Goal: Information Seeking & Learning: Learn about a topic

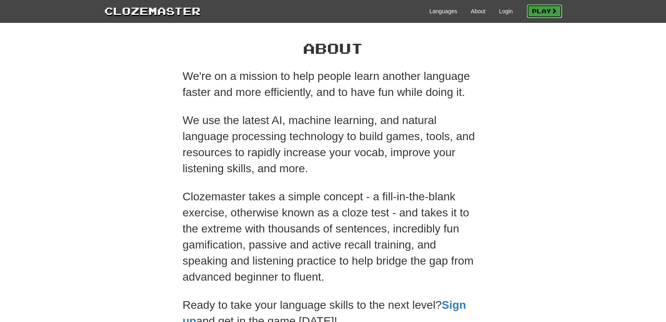
click at [549, 10] on link "Play" at bounding box center [544, 11] width 35 height 14
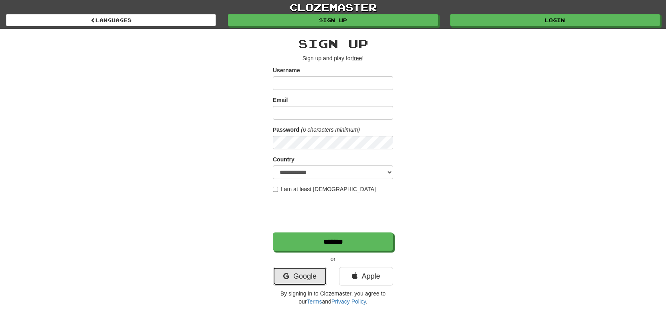
click at [305, 271] on link "Google" at bounding box center [300, 276] width 54 height 18
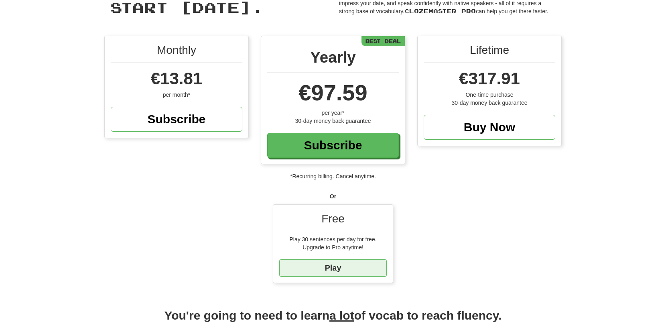
scroll to position [49, 0]
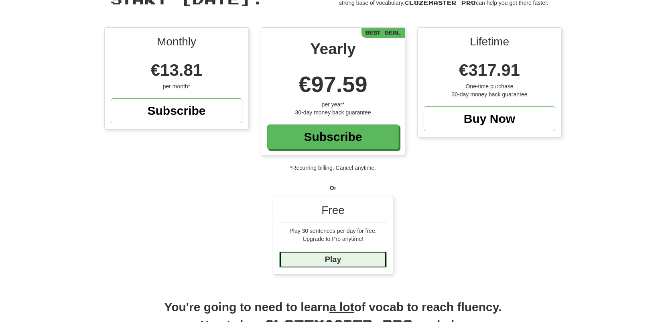
click at [340, 262] on link "Play" at bounding box center [332, 259] width 107 height 17
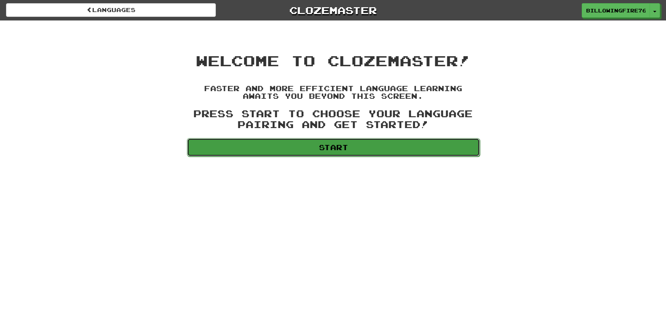
click at [245, 143] on link "Start" at bounding box center [333, 147] width 293 height 18
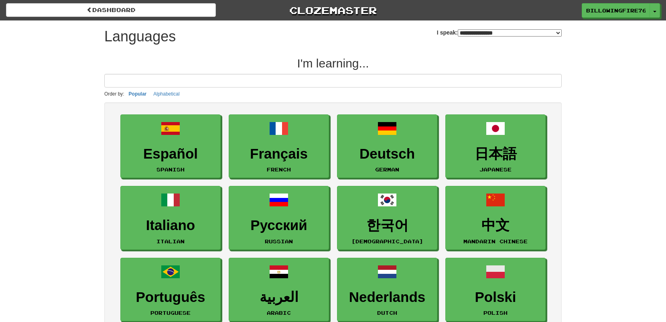
select select "*******"
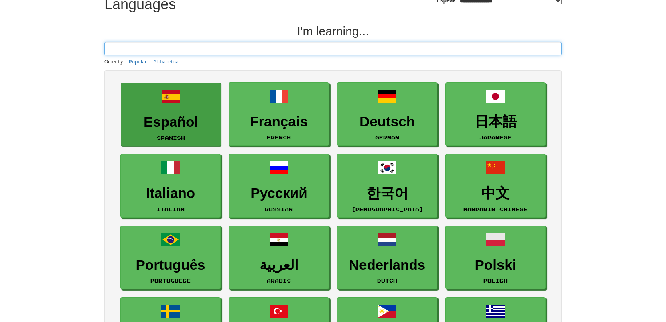
scroll to position [33, 0]
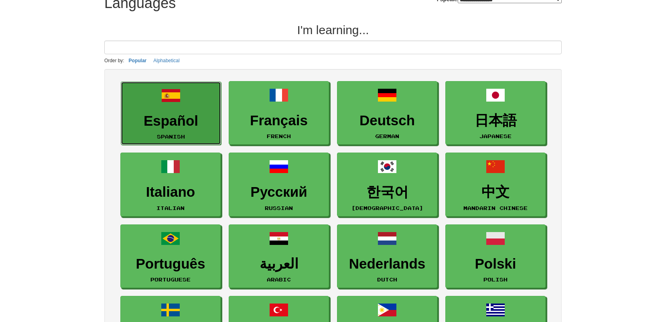
click at [174, 113] on h3 "Español" at bounding box center [170, 121] width 91 height 16
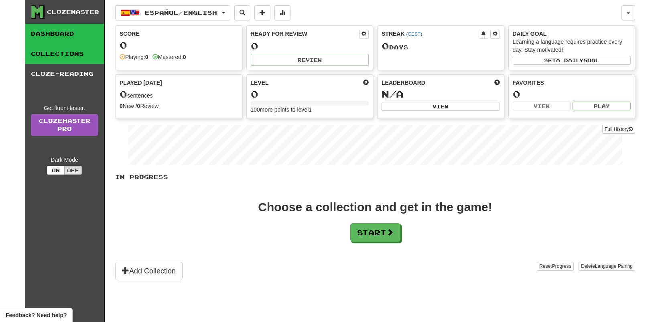
click at [60, 52] on link "Collections" at bounding box center [64, 54] width 79 height 20
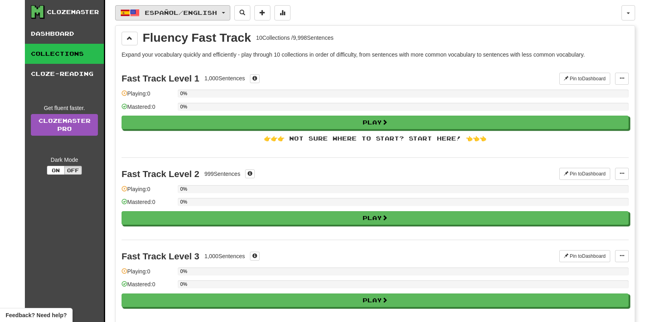
click at [203, 12] on span "Español / English" at bounding box center [181, 12] width 72 height 7
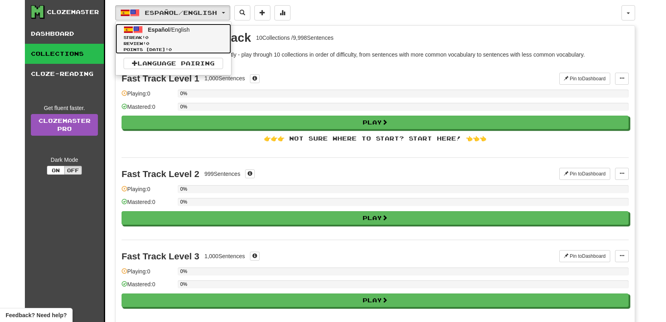
click at [181, 27] on span "Español / English" at bounding box center [169, 29] width 42 height 6
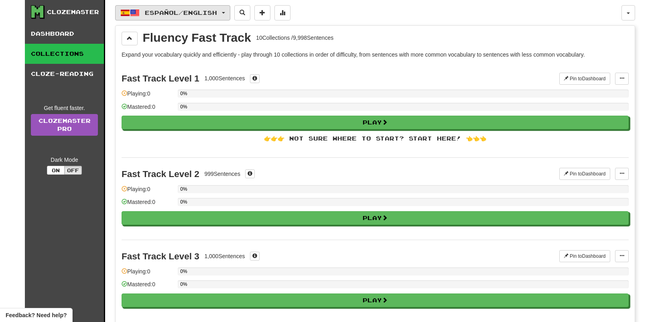
click at [211, 16] on button "Español / English" at bounding box center [172, 12] width 115 height 15
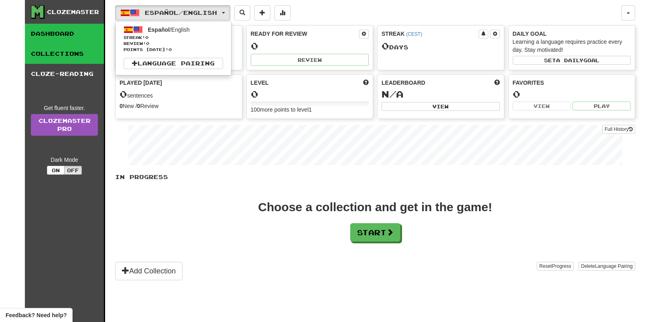
click at [87, 58] on link "Collections" at bounding box center [64, 54] width 79 height 20
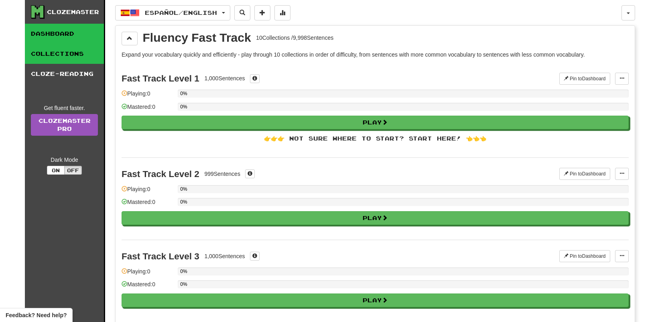
click at [81, 32] on link "Dashboard" at bounding box center [64, 34] width 79 height 20
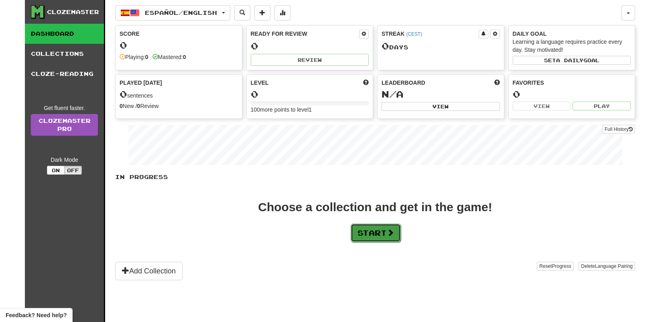
click at [374, 234] on button "Start" at bounding box center [376, 232] width 50 height 18
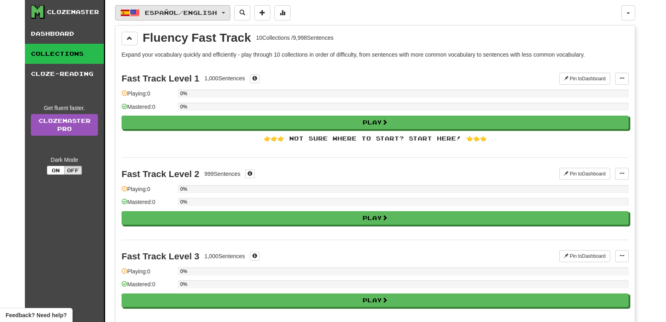
click at [215, 12] on span "Español / English" at bounding box center [181, 12] width 72 height 7
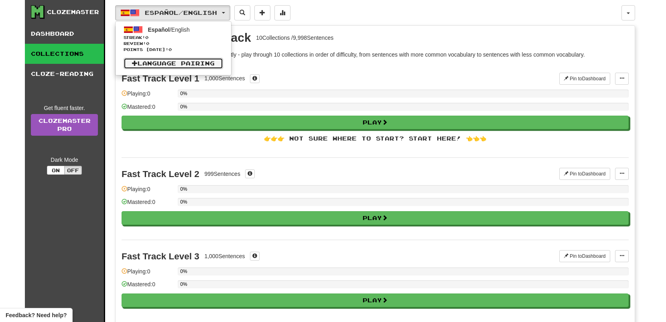
click at [206, 65] on link "Language Pairing" at bounding box center [173, 63] width 99 height 11
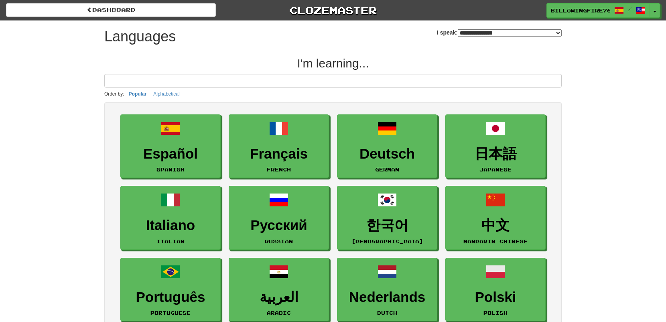
select select "*******"
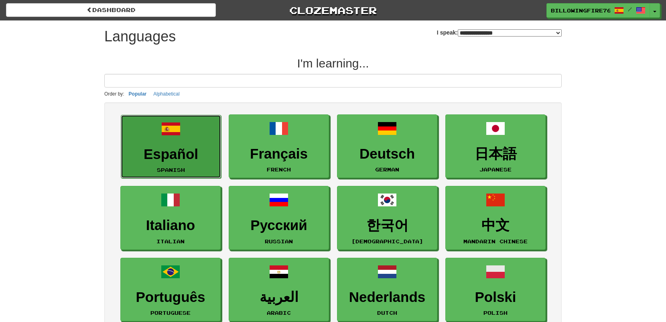
click at [199, 135] on link "Español Spanish" at bounding box center [171, 147] width 100 height 64
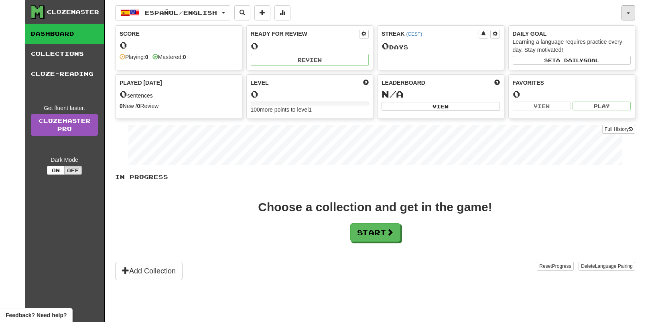
click at [628, 12] on span "button" at bounding box center [627, 13] width 3 height 2
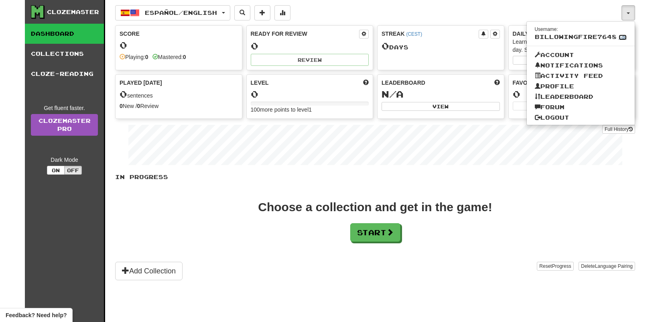
click at [619, 38] on link "Edit" at bounding box center [622, 37] width 8 height 6
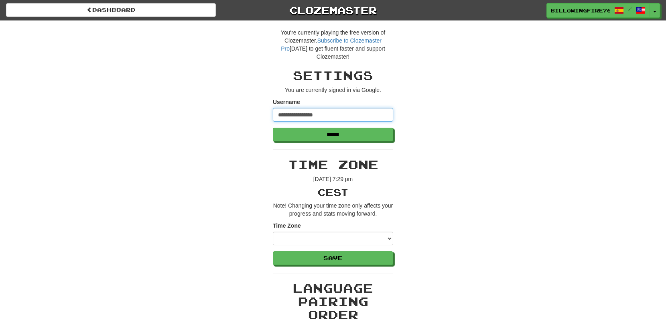
click at [348, 112] on input "**********" at bounding box center [333, 115] width 120 height 14
type input "****"
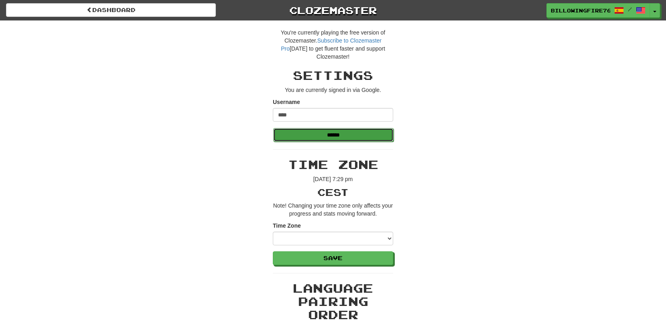
click at [331, 137] on input "******" at bounding box center [333, 135] width 120 height 14
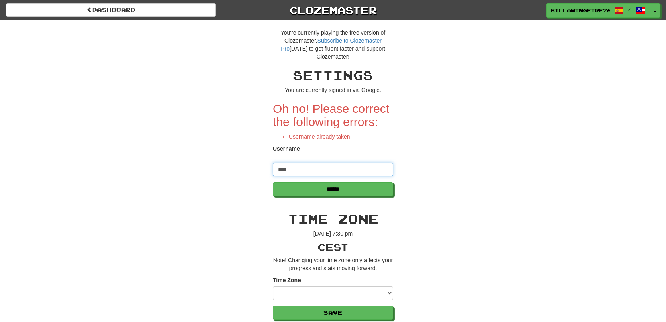
click at [320, 167] on input "****" at bounding box center [333, 169] width 120 height 14
type input "******"
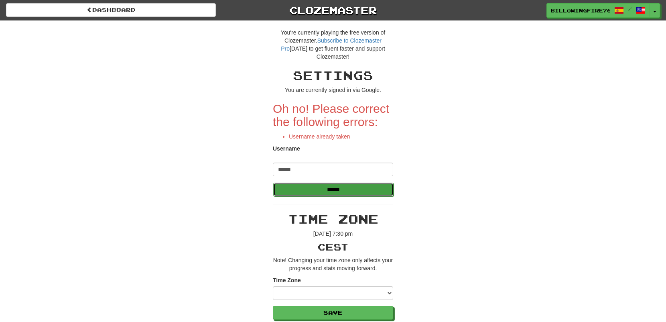
click at [387, 191] on input "******" at bounding box center [333, 189] width 120 height 14
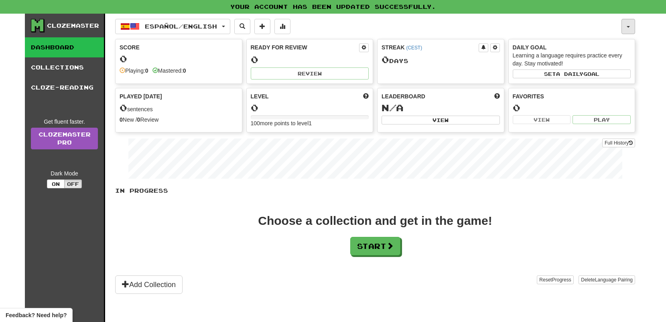
click at [628, 31] on button "button" at bounding box center [628, 26] width 14 height 15
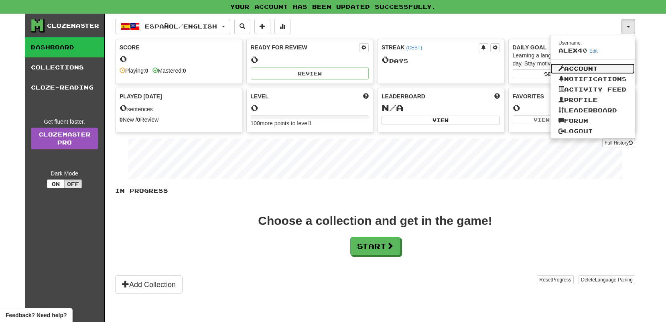
click at [588, 67] on link "Account" at bounding box center [592, 68] width 84 height 10
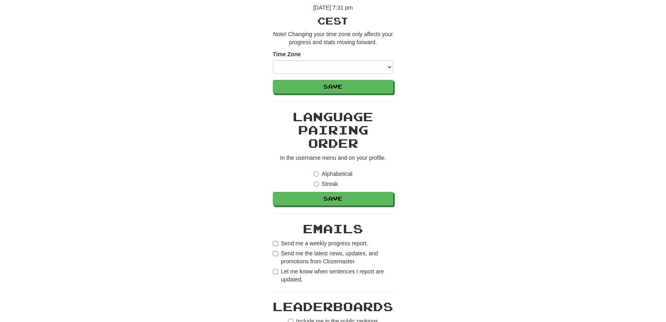
scroll to position [191, 0]
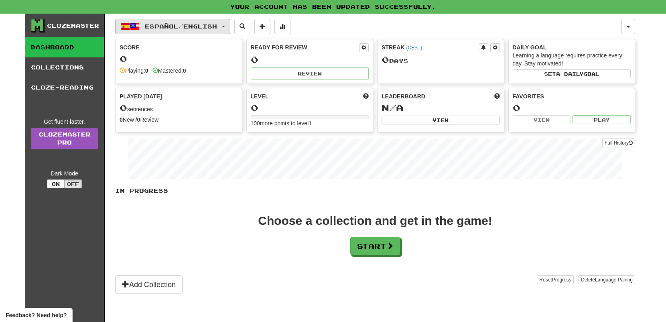
click at [205, 29] on span "Español / English" at bounding box center [181, 26] width 72 height 7
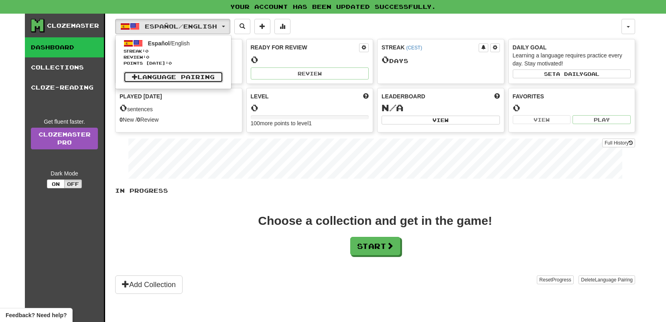
click at [196, 75] on link "Language Pairing" at bounding box center [173, 76] width 99 height 11
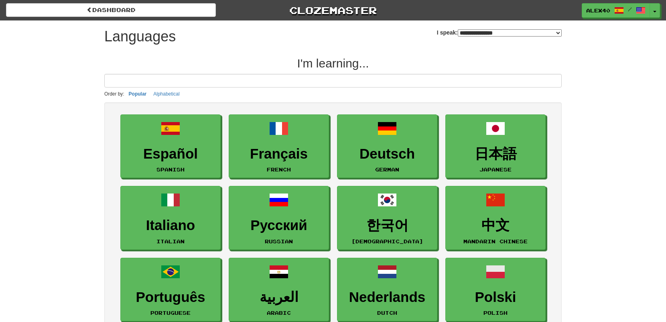
select select "*******"
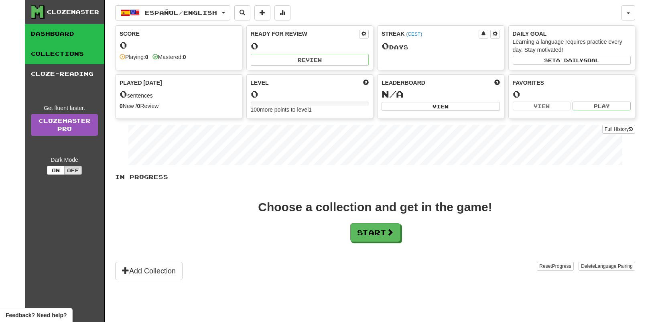
click at [88, 50] on link "Collections" at bounding box center [64, 54] width 79 height 20
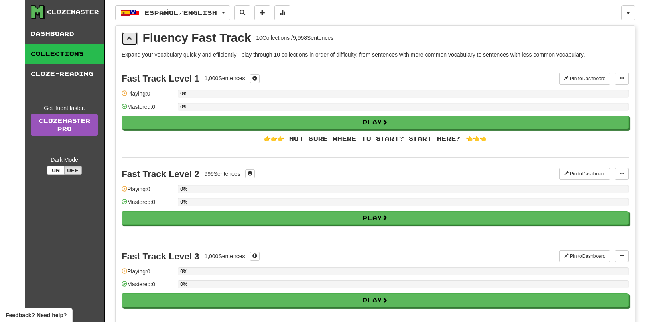
click at [132, 44] on button at bounding box center [130, 39] width 16 height 14
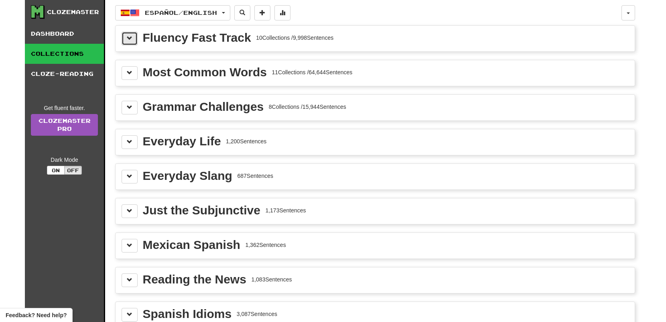
click at [132, 44] on button at bounding box center [130, 39] width 16 height 14
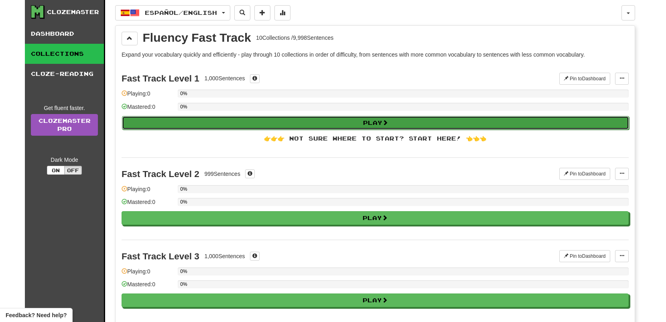
click at [180, 116] on button "Play" at bounding box center [375, 123] width 507 height 14
select select "**"
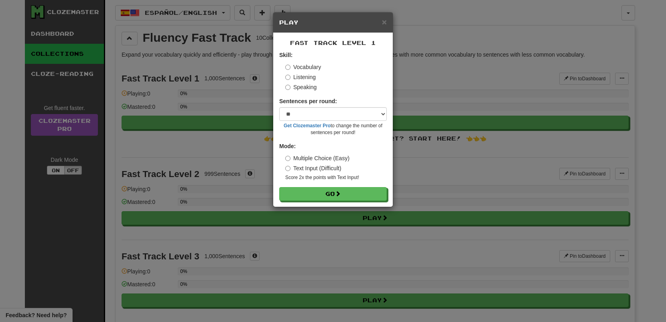
click at [310, 168] on label "Text Input (Difficult)" at bounding box center [313, 168] width 56 height 8
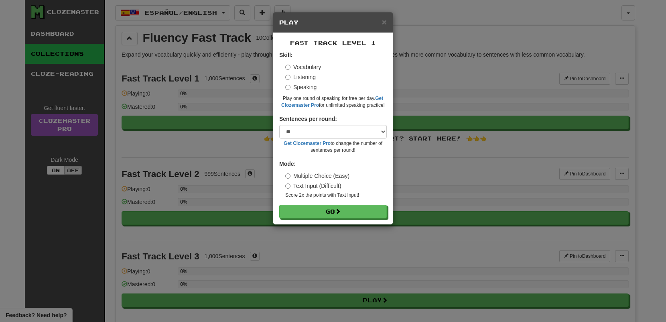
click at [292, 78] on label "Listening" at bounding box center [300, 77] width 30 height 8
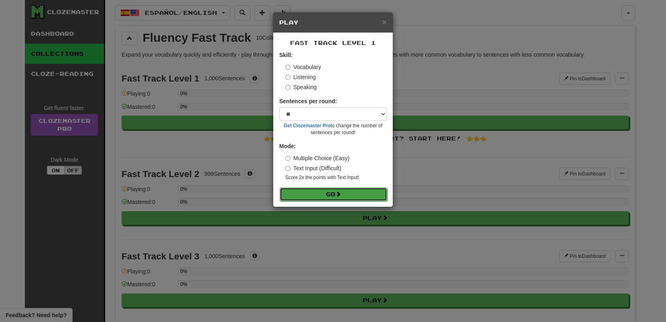
click at [326, 191] on button "Go" at bounding box center [333, 194] width 107 height 14
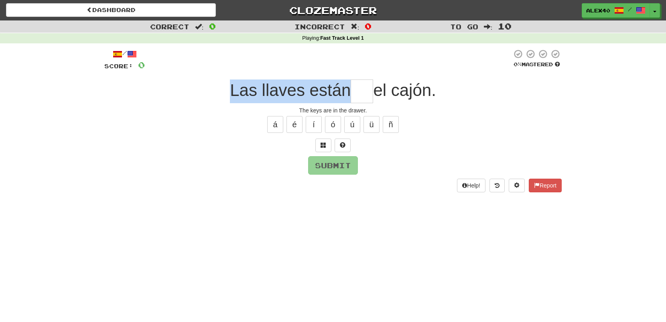
drag, startPoint x: 229, startPoint y: 89, endPoint x: 345, endPoint y: 92, distance: 115.9
click at [345, 92] on span "Las llaves están" at bounding box center [290, 90] width 121 height 19
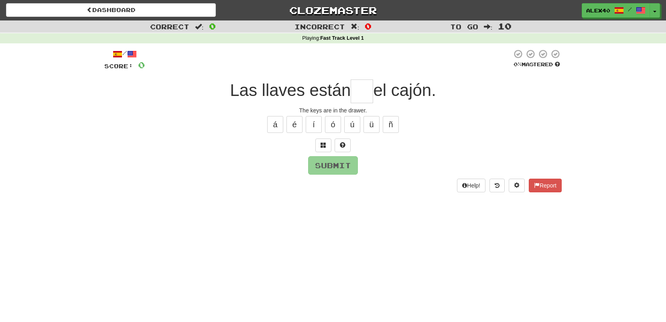
click at [401, 98] on span "el cajón." at bounding box center [404, 90] width 63 height 19
click at [318, 119] on button "í" at bounding box center [314, 124] width 16 height 17
click at [332, 125] on button "ó" at bounding box center [333, 124] width 16 height 17
type input "**"
drag, startPoint x: 369, startPoint y: 87, endPoint x: 345, endPoint y: 87, distance: 23.3
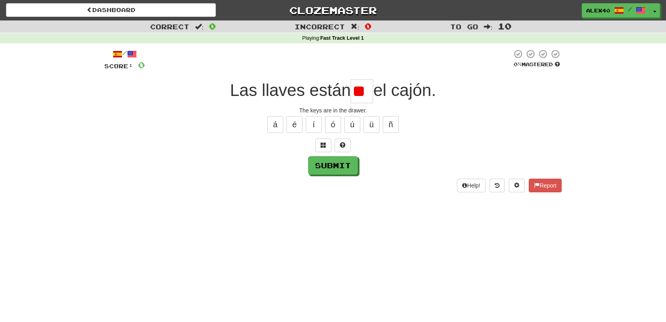
click at [345, 87] on div "Las llaves están ** el cajón." at bounding box center [332, 91] width 457 height 24
click at [391, 125] on button "ñ" at bounding box center [391, 124] width 16 height 17
click at [300, 129] on button "é" at bounding box center [294, 124] width 16 height 17
click at [331, 129] on button "ó" at bounding box center [333, 124] width 16 height 17
type input "*"
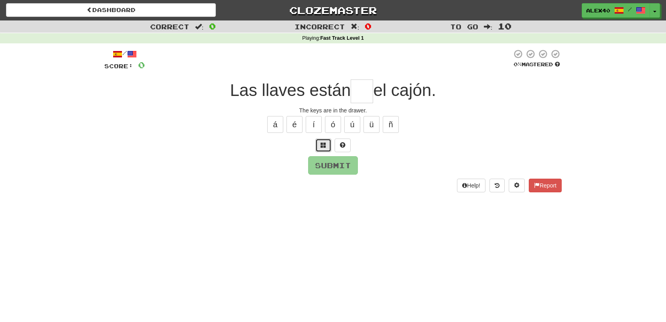
click at [318, 143] on button at bounding box center [323, 145] width 16 height 14
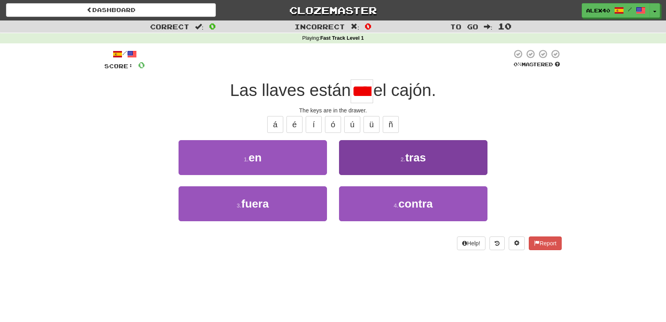
scroll to position [0, 9]
type input "**"
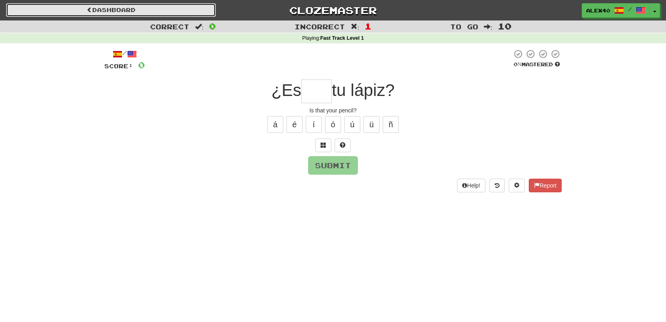
click at [63, 11] on link "Dashboard" at bounding box center [111, 10] width 210 height 14
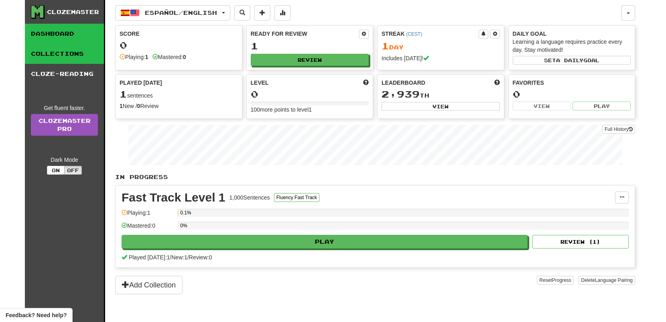
click at [79, 53] on link "Collections" at bounding box center [64, 54] width 79 height 20
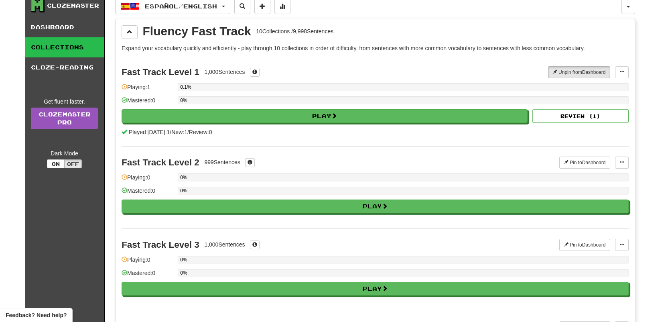
scroll to position [2, 0]
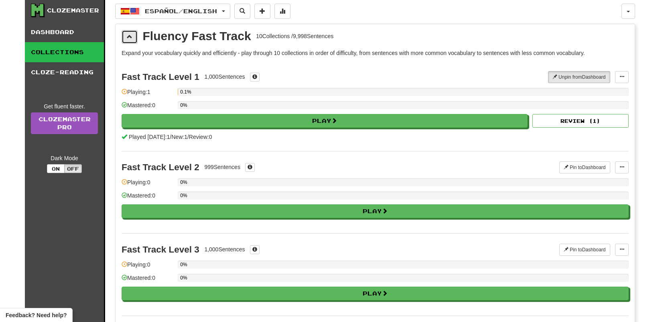
click at [124, 39] on button at bounding box center [130, 37] width 16 height 14
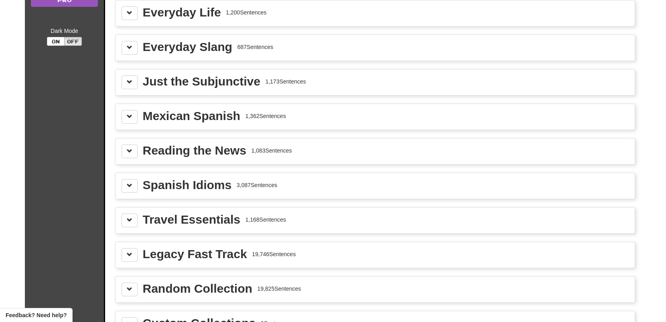
scroll to position [131, 0]
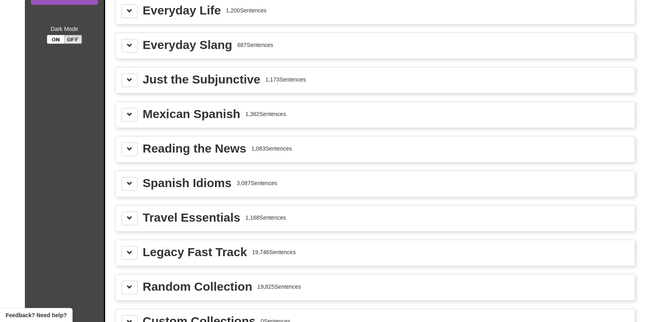
click at [180, 248] on div "Legacy Fast Track" at bounding box center [195, 252] width 104 height 12
click at [130, 257] on button at bounding box center [130, 253] width 16 height 14
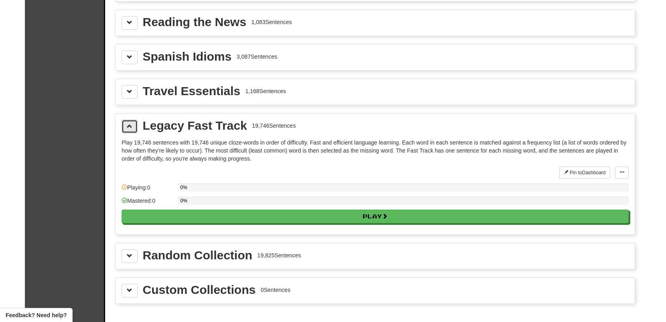
scroll to position [263, 0]
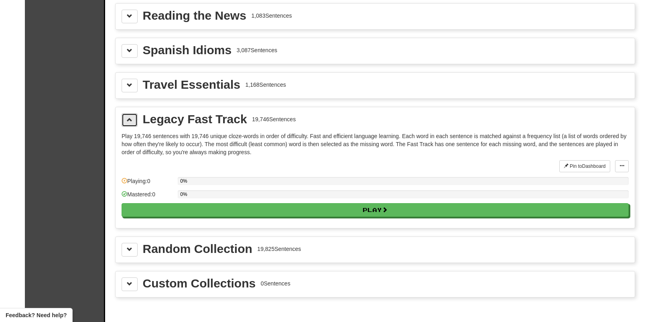
click at [128, 121] on span at bounding box center [130, 120] width 6 height 6
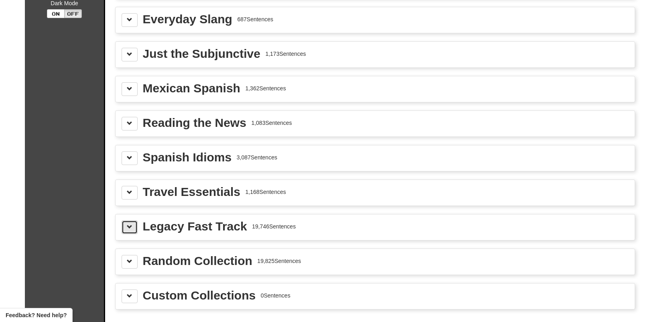
scroll to position [0, 0]
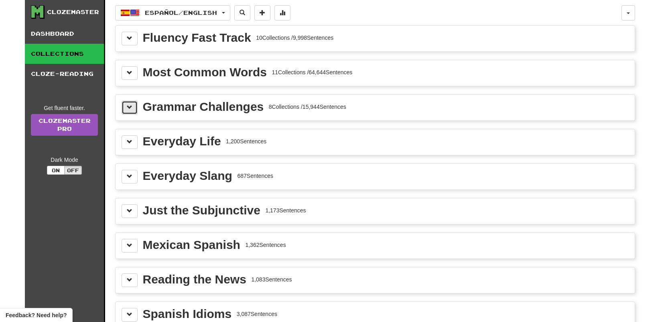
click at [122, 110] on button at bounding box center [130, 108] width 16 height 14
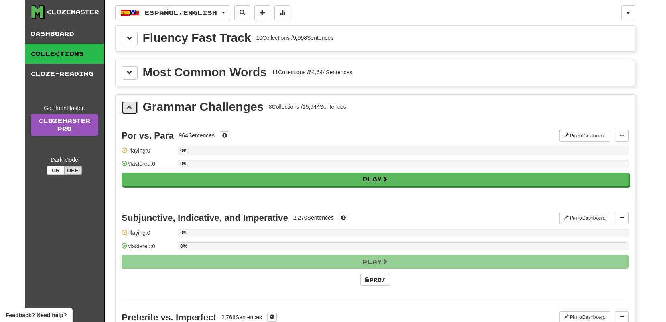
click at [122, 110] on button at bounding box center [130, 108] width 16 height 14
